Goal: Entertainment & Leisure: Consume media (video, audio)

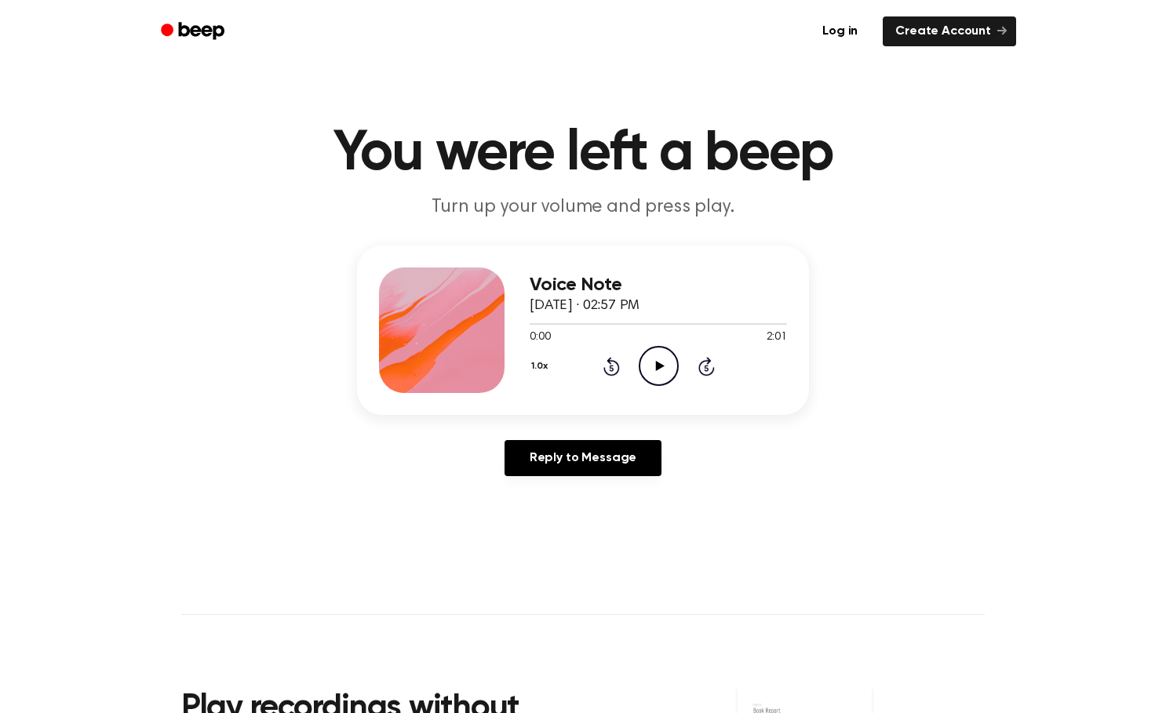
click at [661, 354] on icon "Play Audio" at bounding box center [658, 366] width 40 height 40
click at [671, 366] on icon "Play Audio" at bounding box center [658, 366] width 40 height 40
drag, startPoint x: 566, startPoint y: 324, endPoint x: 622, endPoint y: 326, distance: 55.7
click at [622, 326] on div at bounding box center [657, 323] width 257 height 13
click at [620, 322] on div at bounding box center [657, 323] width 257 height 13
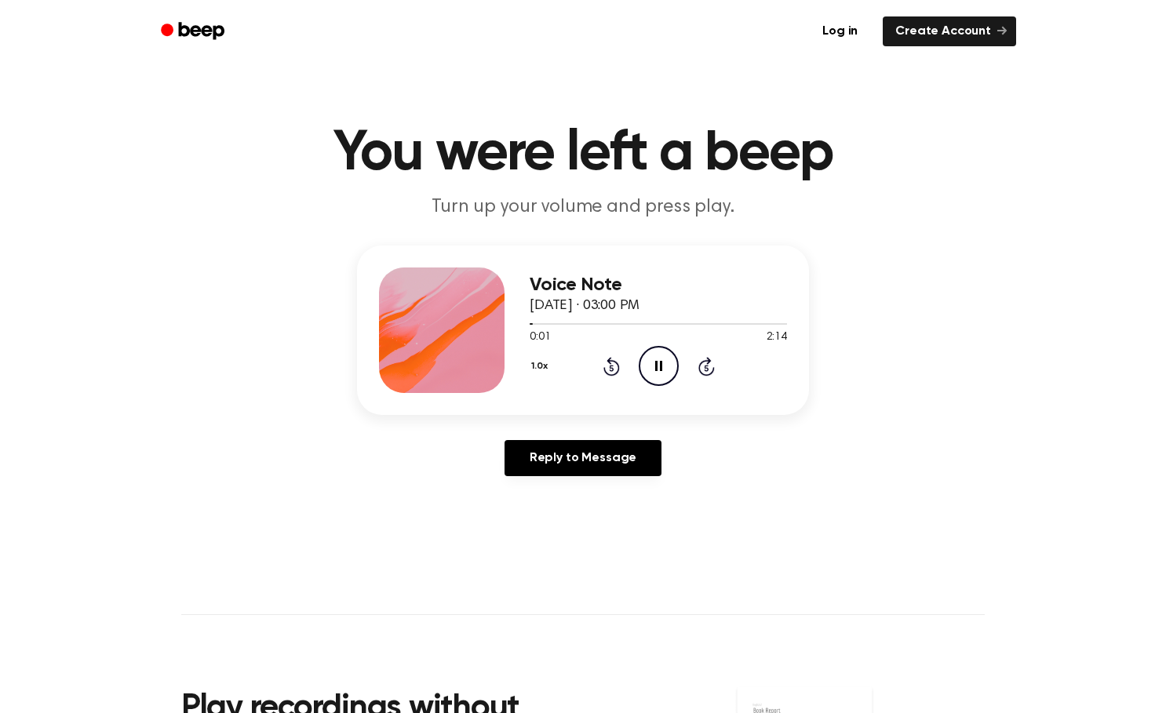
click at [704, 365] on icon "Skip 5 seconds" at bounding box center [705, 366] width 17 height 20
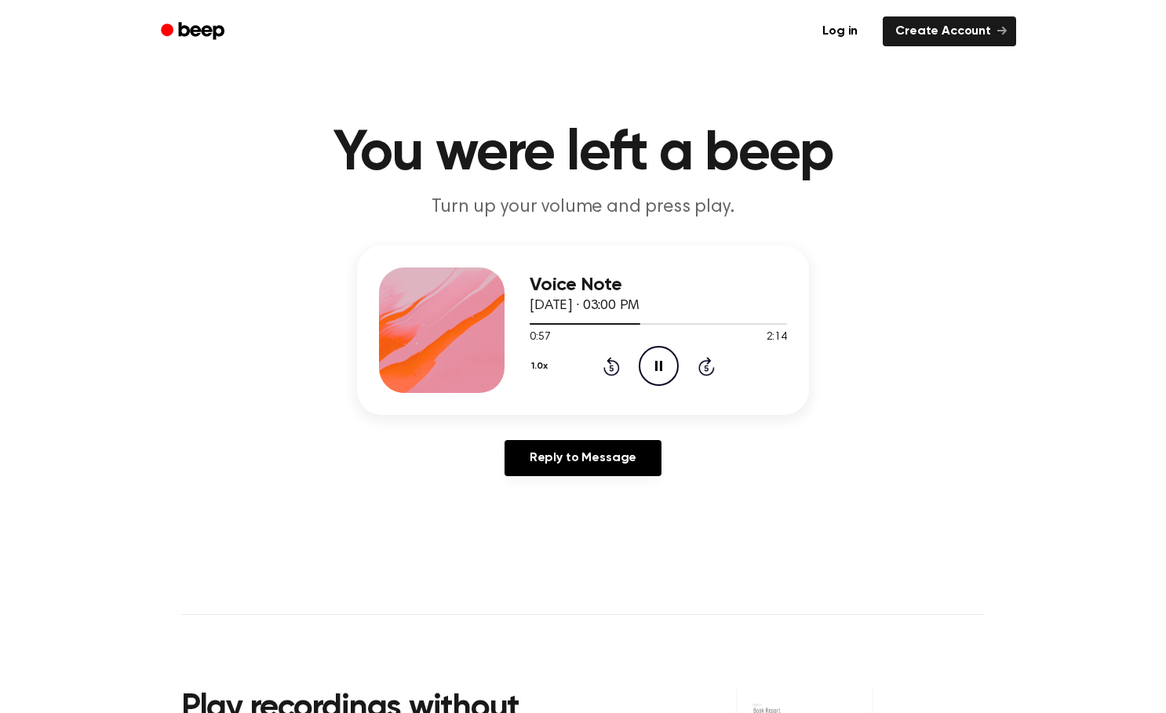
click at [704, 365] on icon "Skip 5 seconds" at bounding box center [705, 366] width 17 height 20
click at [659, 366] on icon at bounding box center [659, 366] width 9 height 10
